Goal: Task Accomplishment & Management: Manage account settings

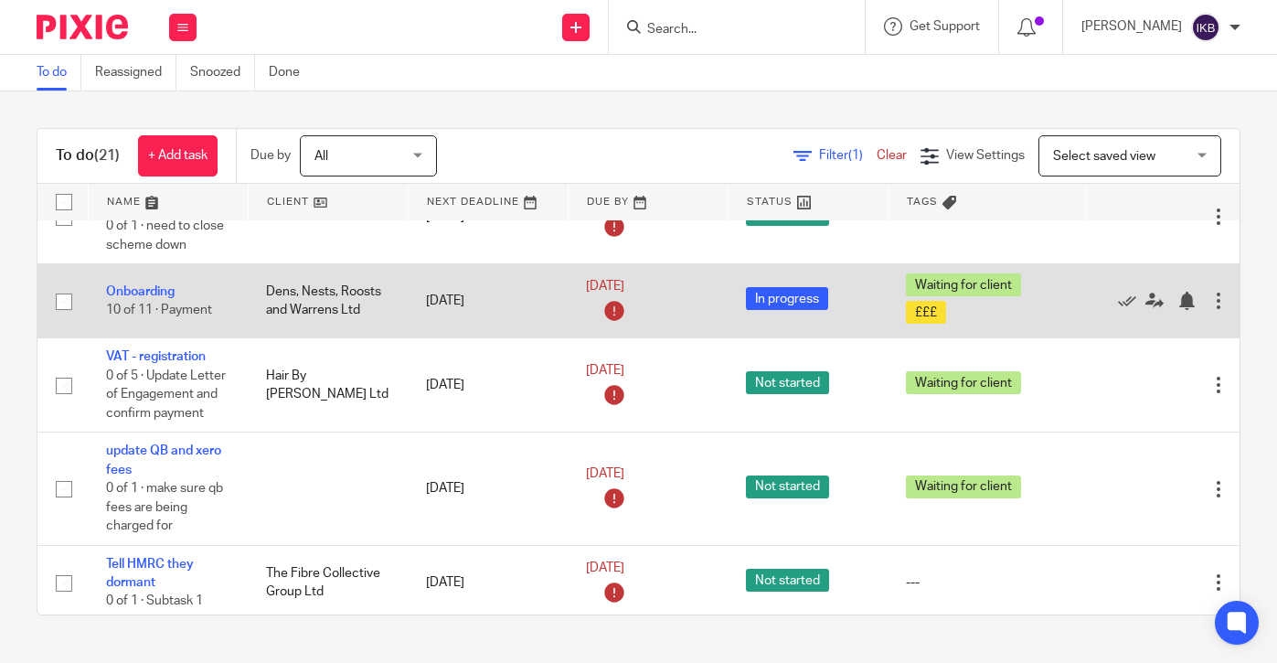
scroll to position [68, 0]
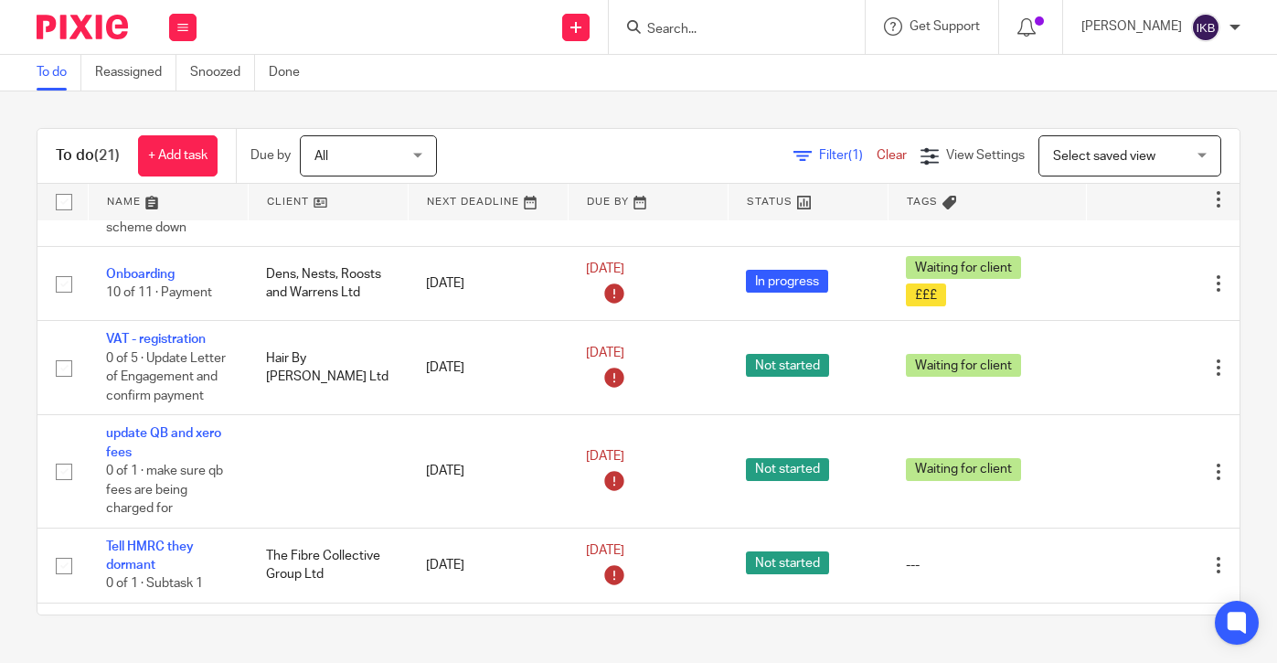
click at [642, 12] on div at bounding box center [737, 27] width 256 height 54
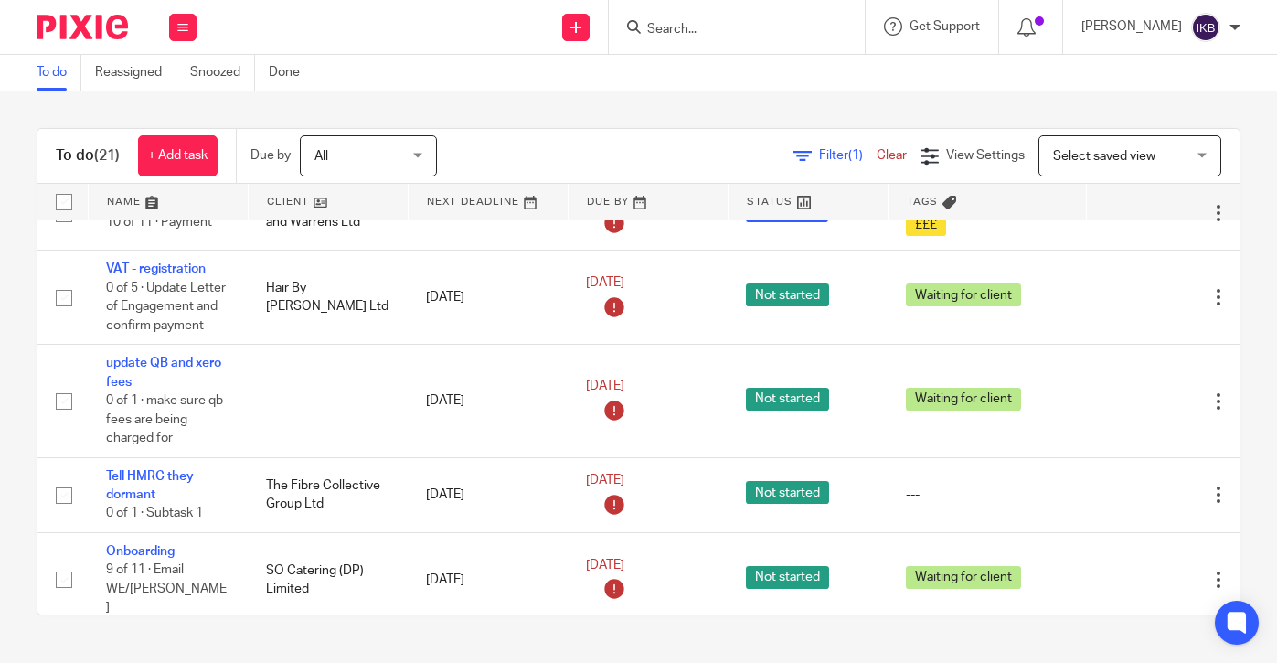
click at [645, 22] on input "Search" at bounding box center [727, 30] width 165 height 16
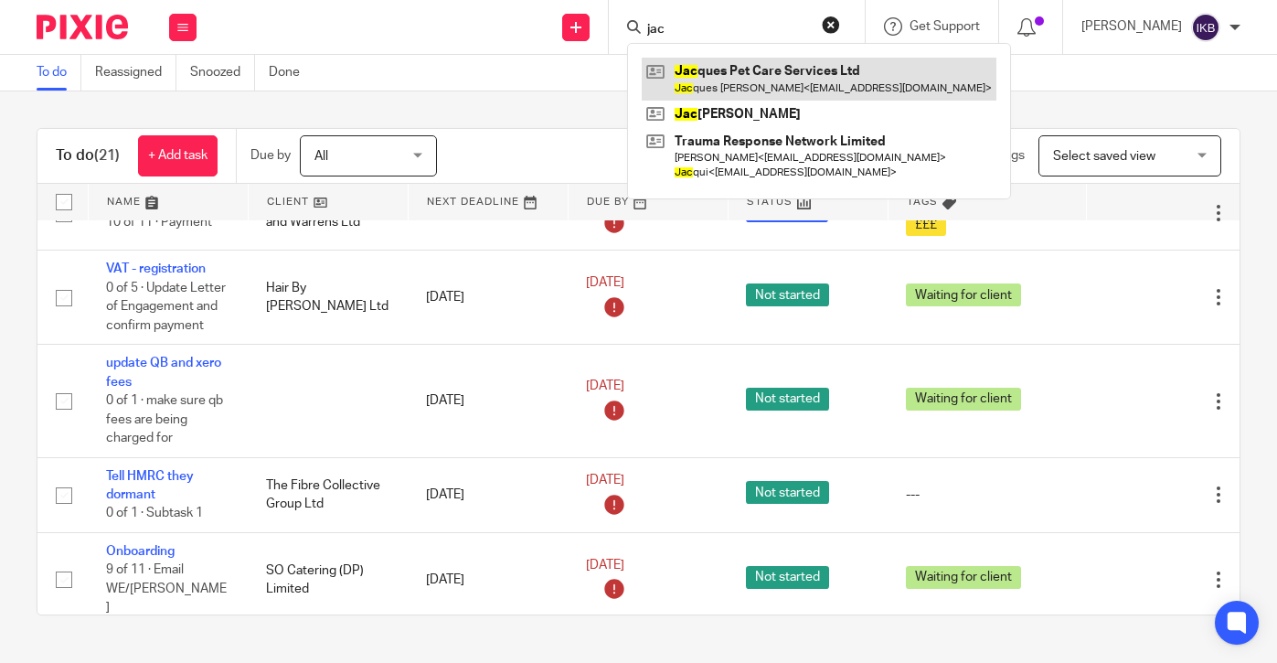
type input "jac"
click at [688, 69] on link at bounding box center [819, 79] width 355 height 42
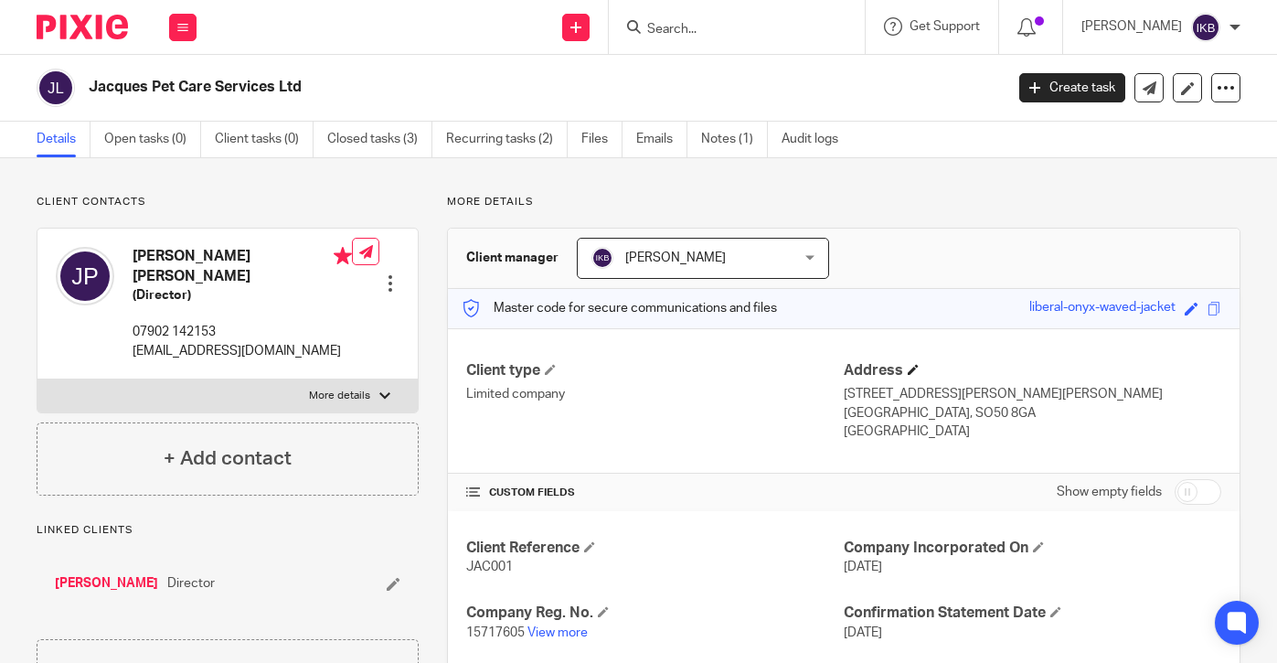
click at [921, 367] on h4 "Address" at bounding box center [1032, 370] width 377 height 19
click at [912, 364] on span at bounding box center [913, 369] width 11 height 11
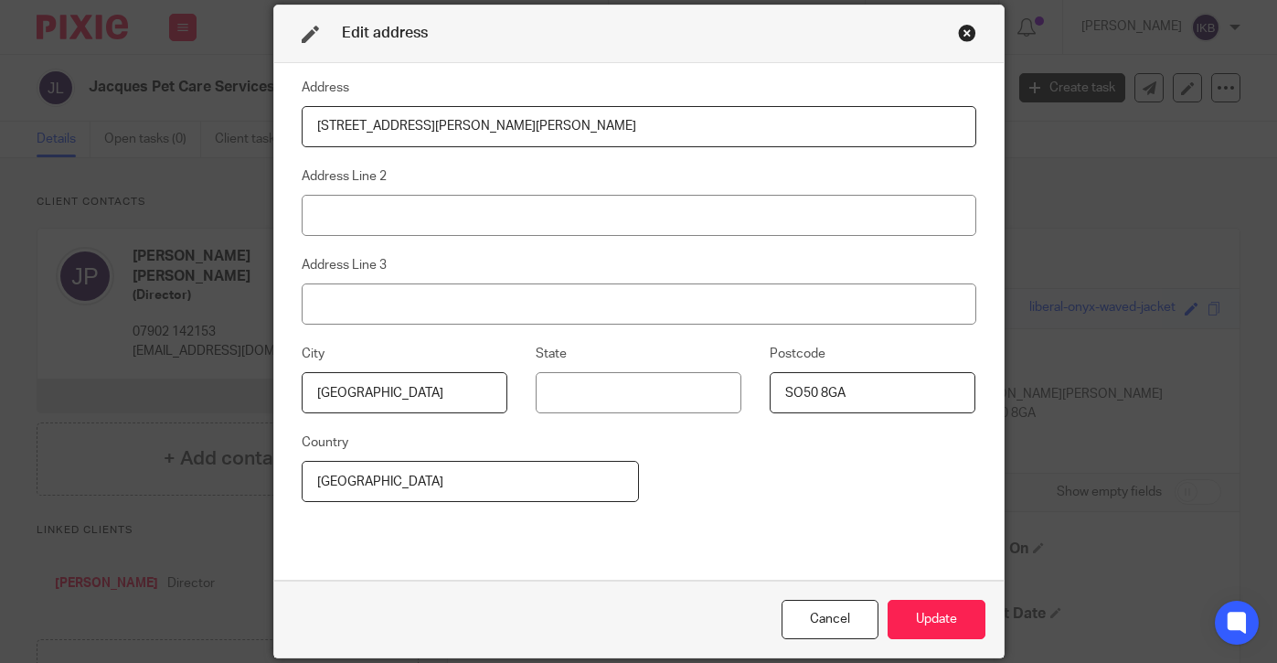
click at [812, 386] on input "SO50 8GA" at bounding box center [873, 392] width 206 height 41
click at [457, 376] on input "Southampton" at bounding box center [405, 392] width 206 height 41
click at [419, 127] on input "79 Sandy Lane Fair Oak" at bounding box center [639, 126] width 675 height 41
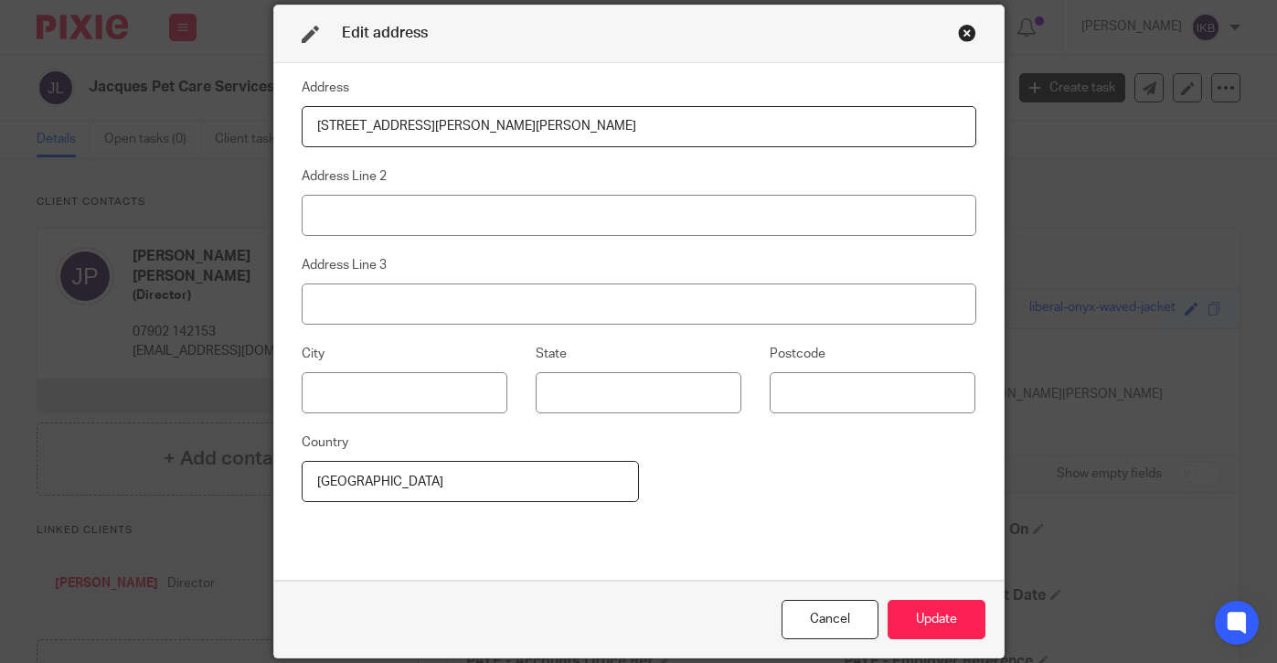
click at [419, 127] on input "79 Sandy Lane Fair Oak" at bounding box center [639, 126] width 675 height 41
type input "Kingfisher House"
type input "Rownhams Lane"
type input "n"
type input "North Baddesley"
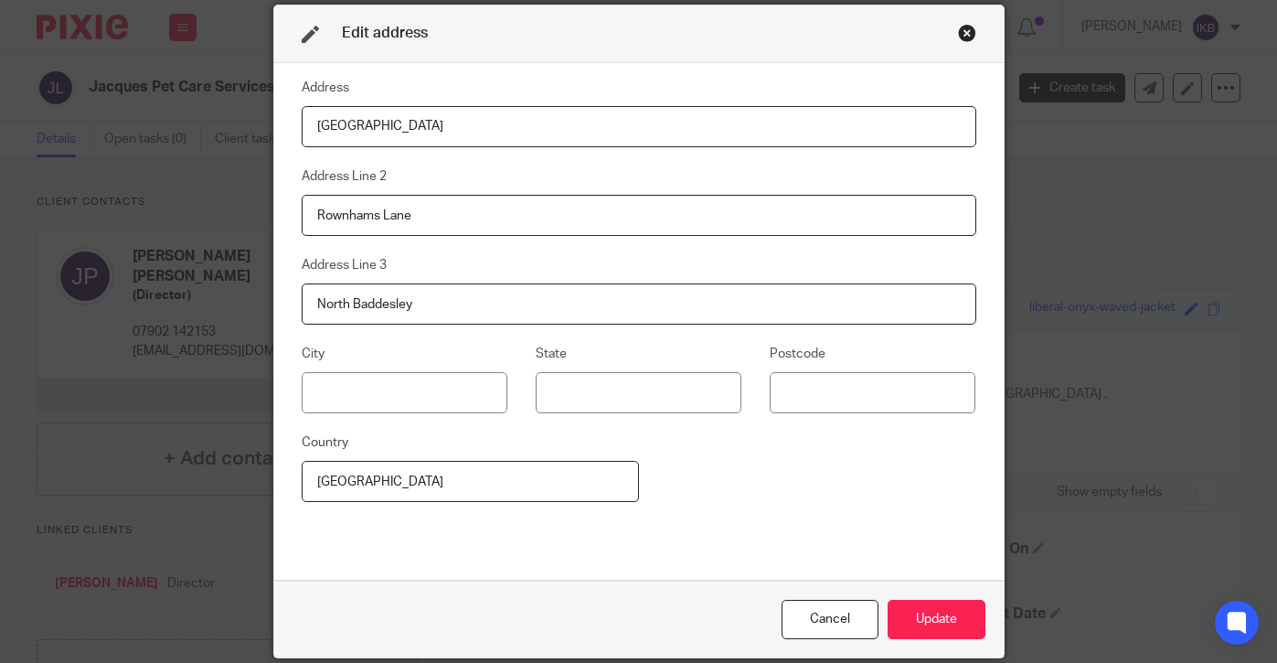
click at [861, 422] on div "City State Postcode" at bounding box center [623, 387] width 703 height 89
click at [850, 407] on input at bounding box center [873, 392] width 206 height 41
type input "A"
type input "SO52 9LP"
click at [392, 394] on input at bounding box center [405, 392] width 206 height 41
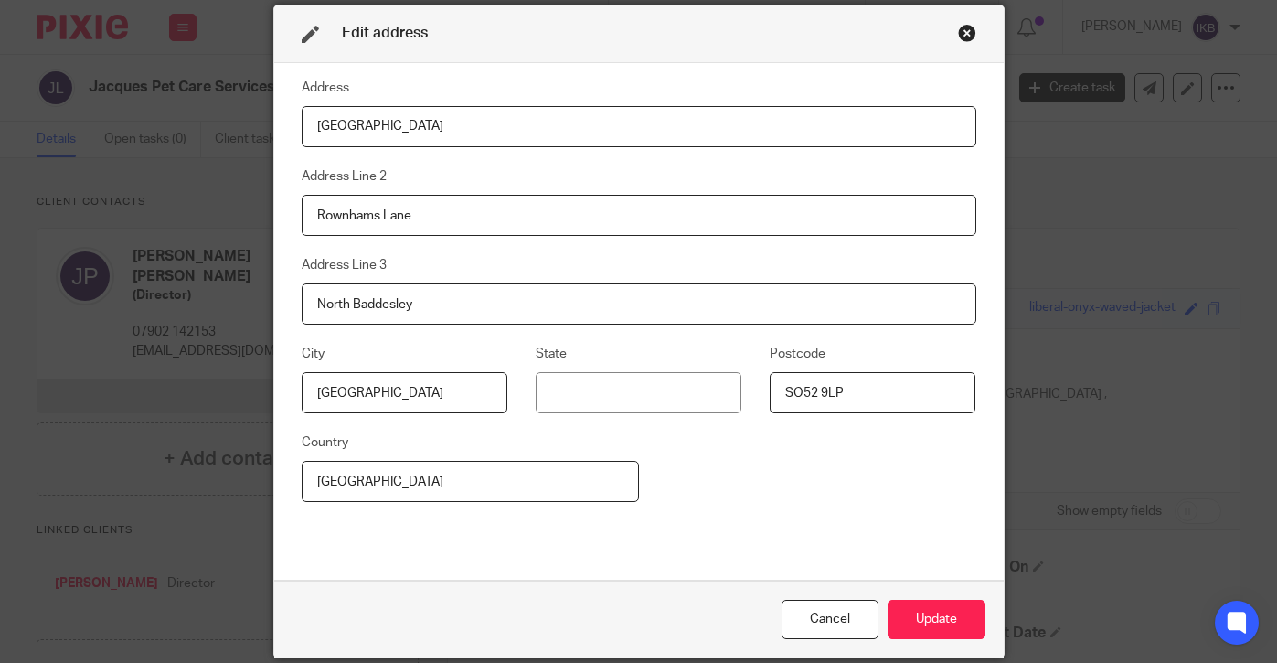
type input "Southampton"
click at [733, 532] on div "Address Kingfisher House Address Line 2 Rownhams Lane Address Line 3 North Badd…" at bounding box center [639, 322] width 675 height 490
click at [897, 612] on button "Update" at bounding box center [936, 619] width 98 height 39
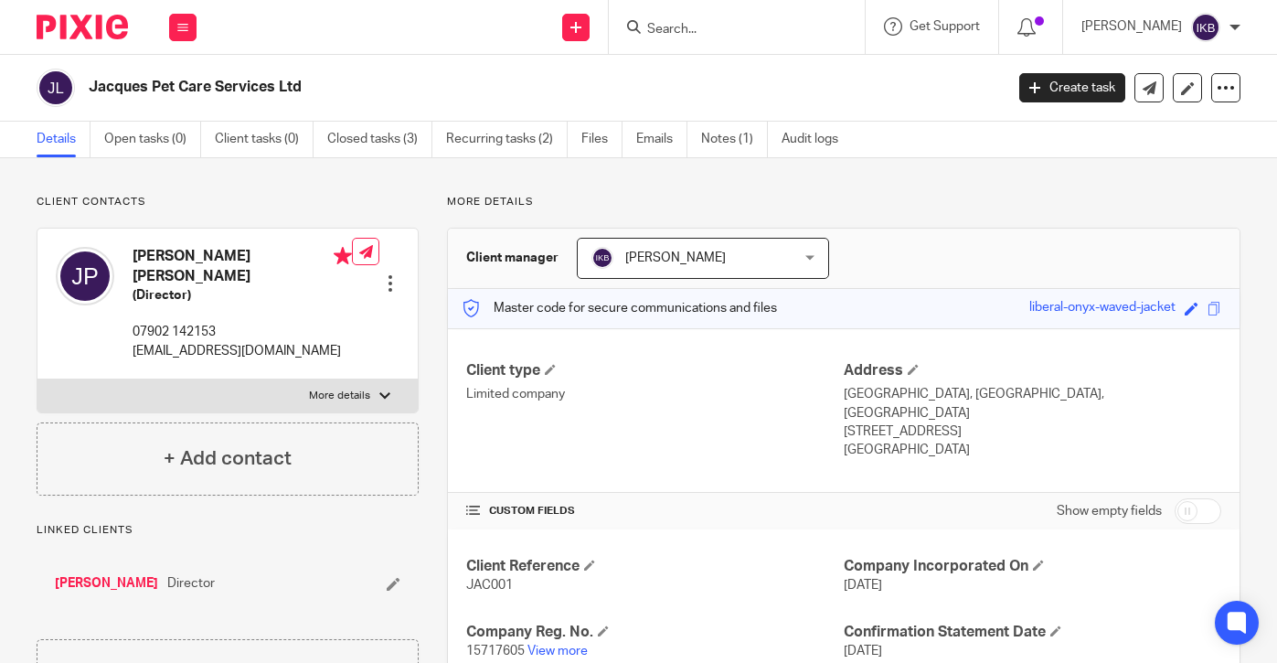
click at [100, 32] on img at bounding box center [82, 27] width 91 height 25
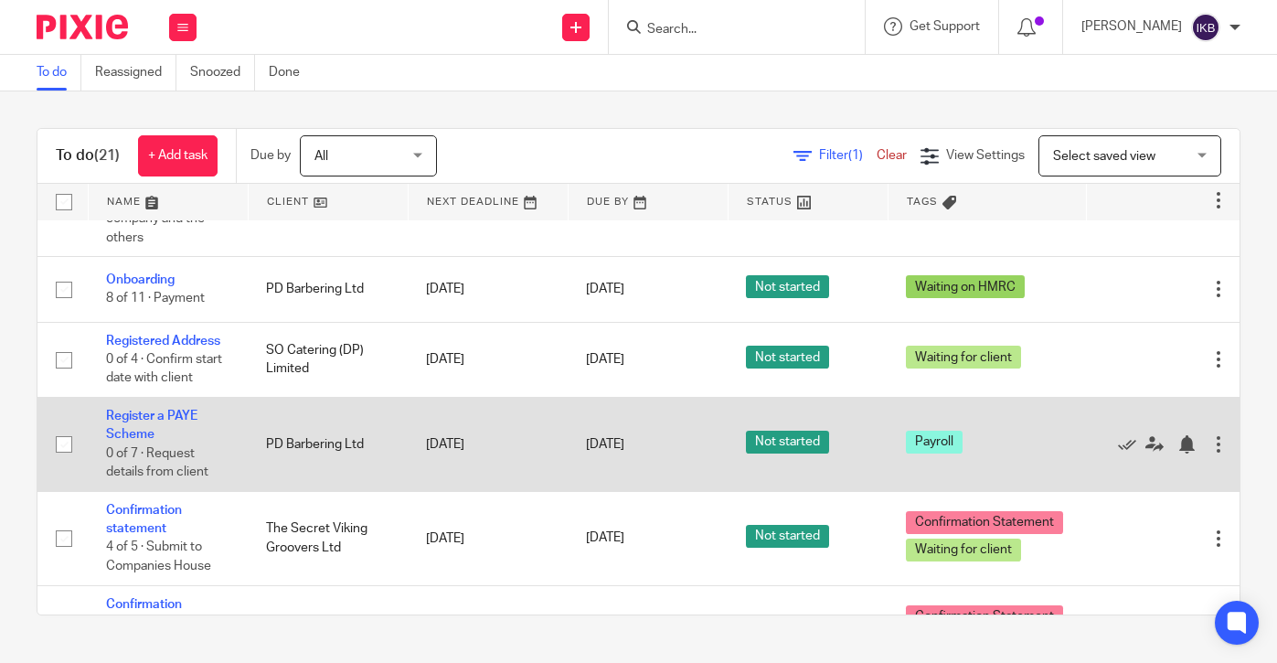
scroll to position [965, 0]
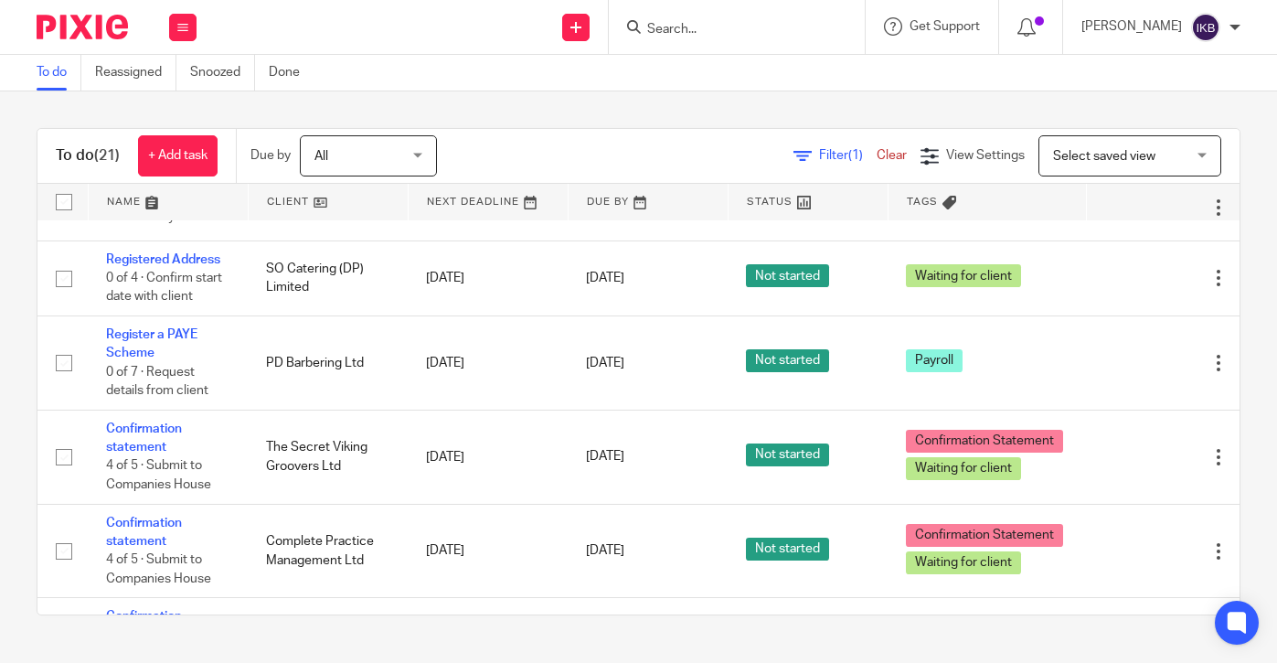
click at [645, 27] on input "Search" at bounding box center [727, 30] width 165 height 16
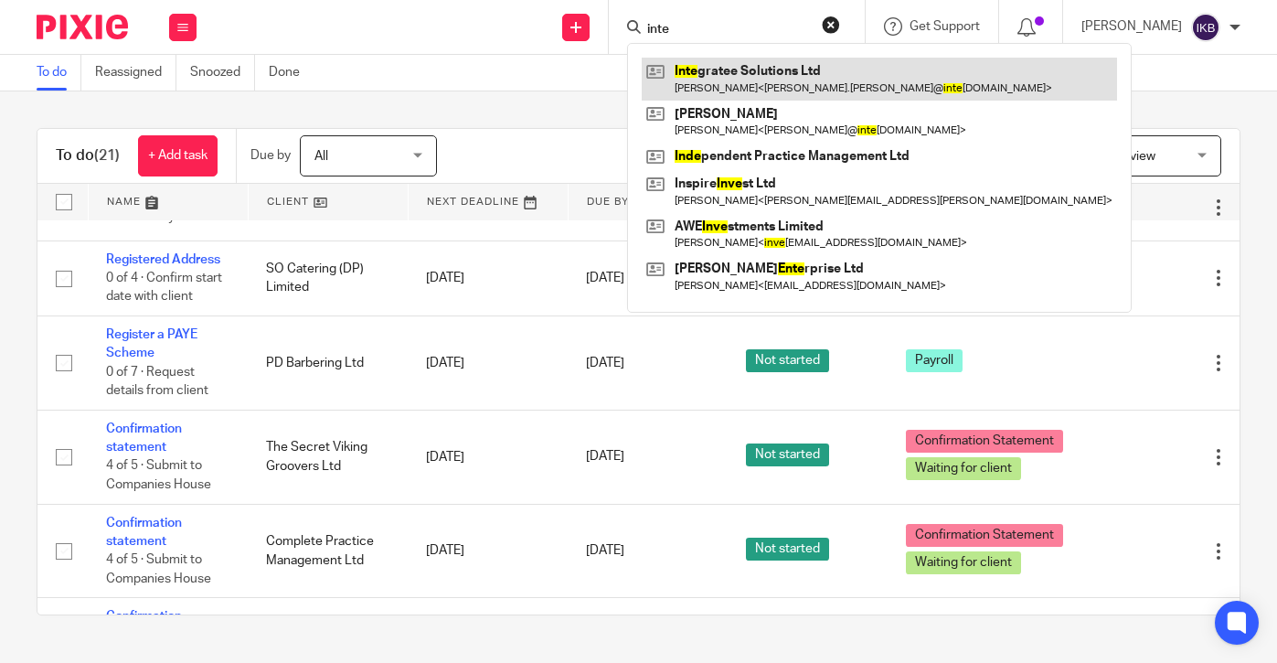
type input "inte"
click at [642, 78] on link at bounding box center [879, 79] width 475 height 42
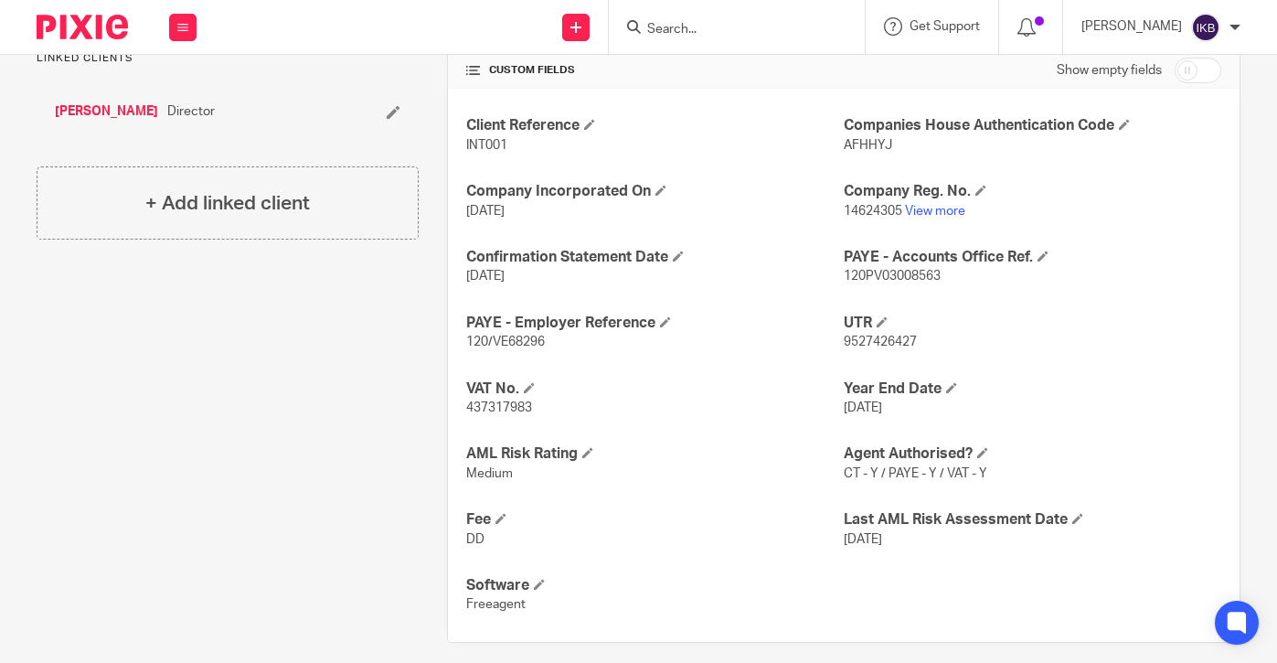
scroll to position [62, 0]
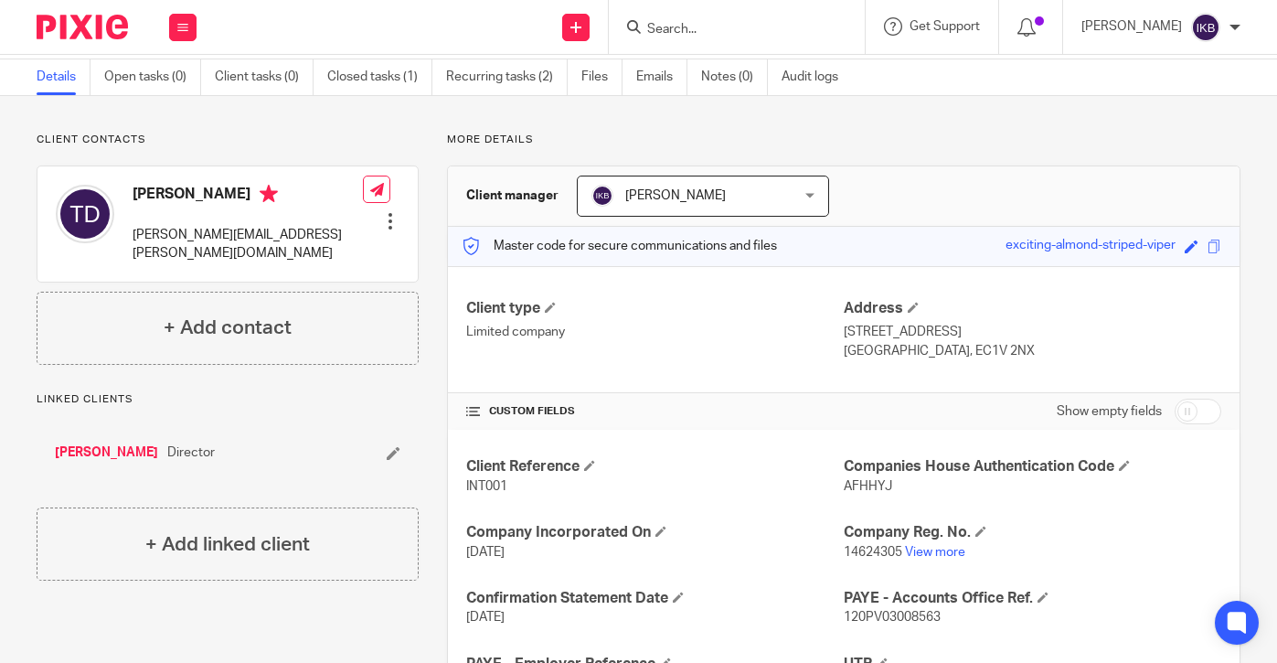
click at [93, 16] on img at bounding box center [82, 27] width 91 height 25
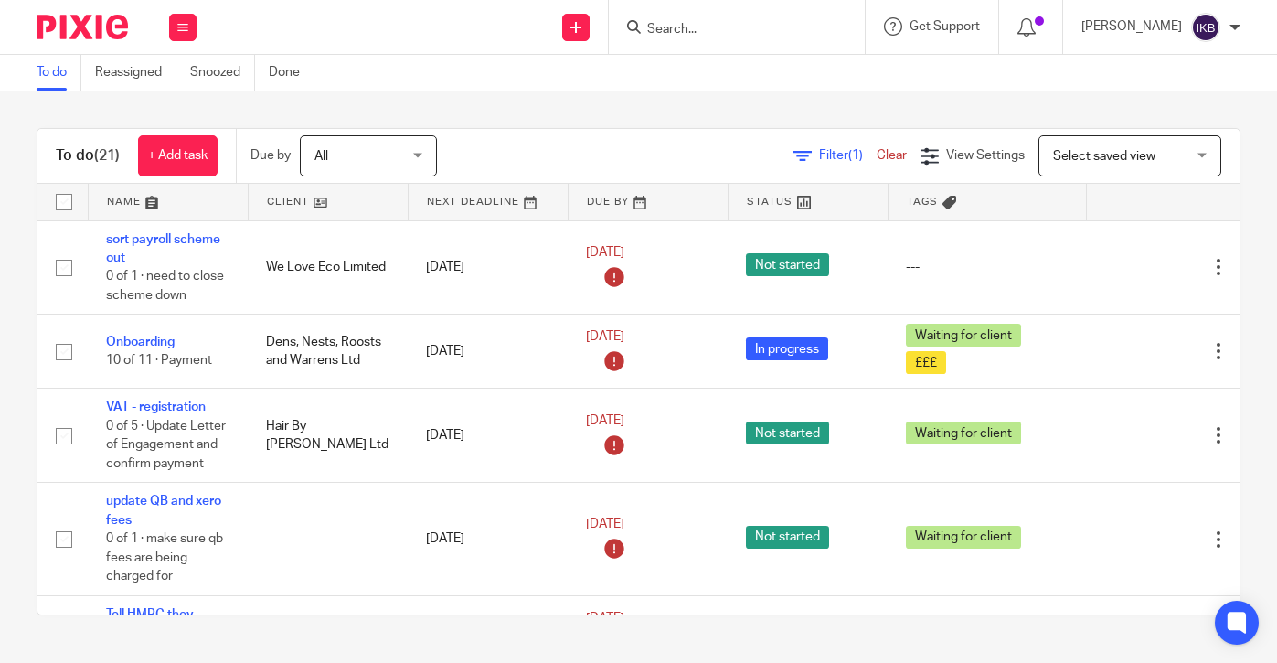
click at [655, 28] on input "Search" at bounding box center [727, 30] width 165 height 16
type input "o"
type input "in"
